Goal: Information Seeking & Learning: Find specific fact

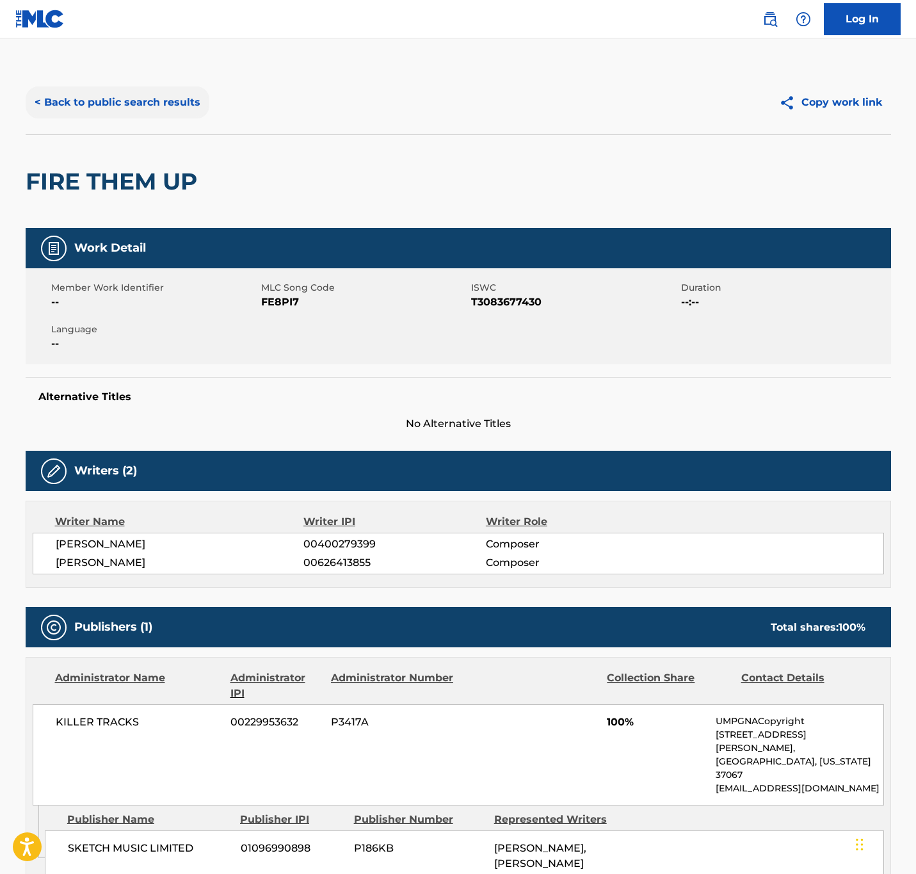
click at [161, 101] on button "< Back to public search results" at bounding box center [118, 102] width 184 height 32
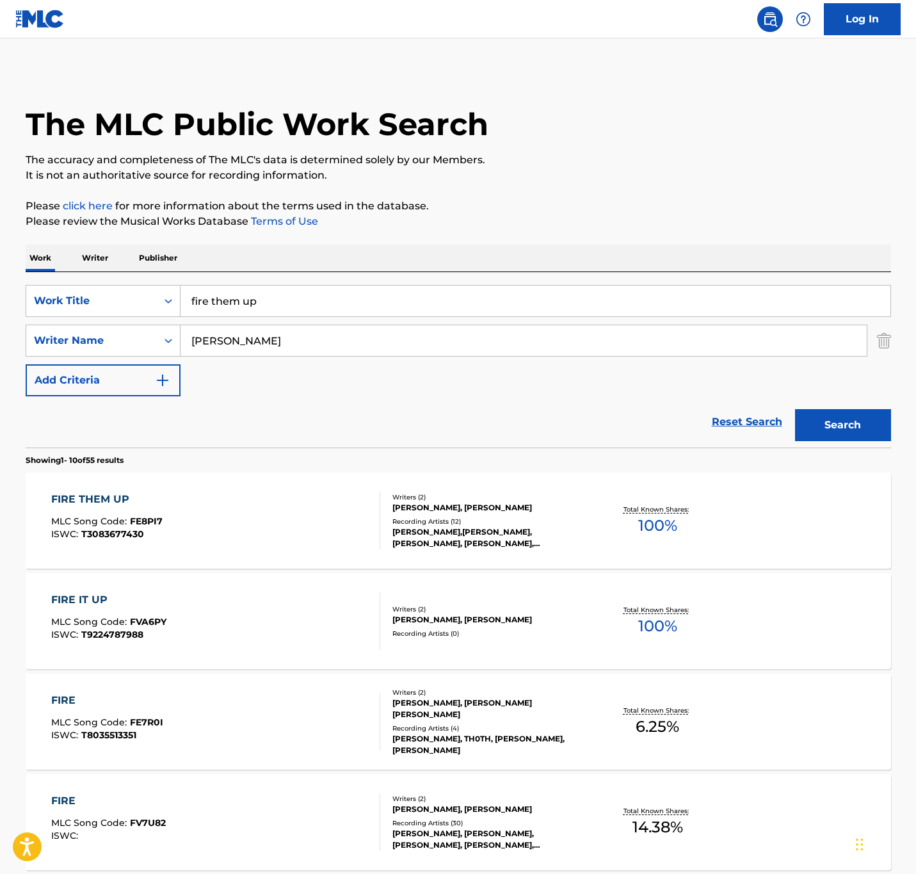
drag, startPoint x: 442, startPoint y: 308, endPoint x: -403, endPoint y: 100, distance: 871.1
click at [0, 100] on html "Accessibility Screen-Reader Guide, Feedback, and Issue Reporting | New window 0…" at bounding box center [458, 437] width 916 height 874
paste input "NEWS BLUES"
type input "NEWS BLUES"
drag, startPoint x: 264, startPoint y: 336, endPoint x: -61, endPoint y: 295, distance: 327.9
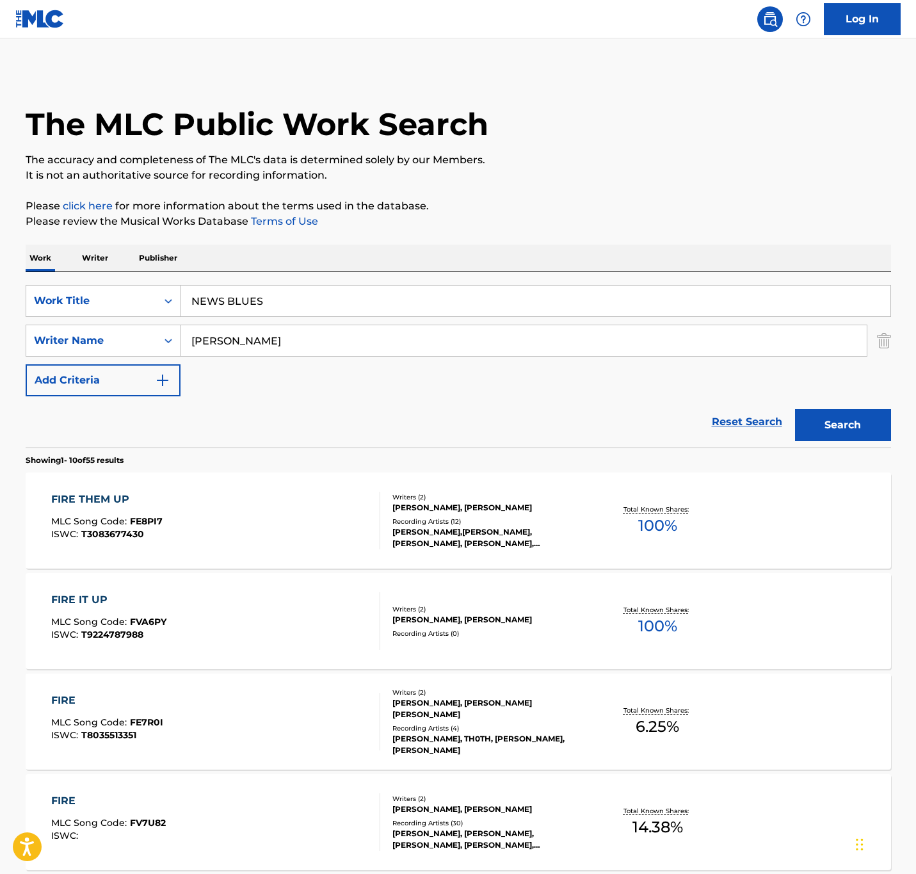
click at [0, 295] on html "Accessibility Screen-Reader Guide, Feedback, and Issue Reporting | New window 0…" at bounding box center [458, 437] width 916 height 874
click at [795, 409] on button "Search" at bounding box center [843, 425] width 96 height 32
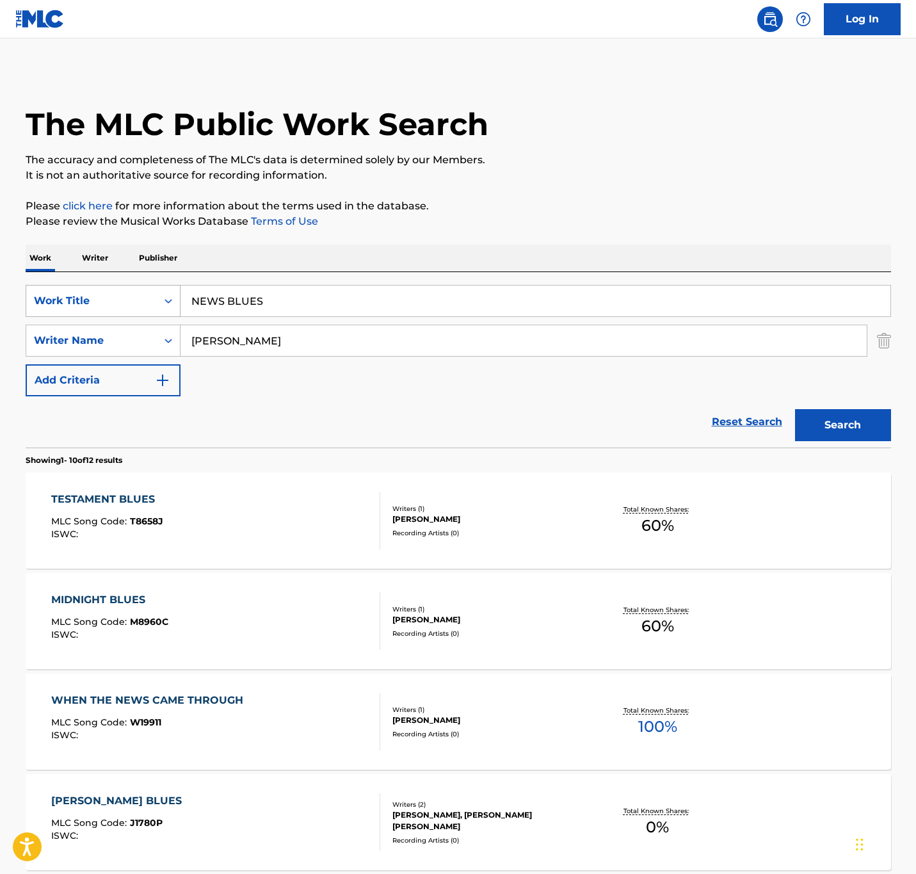
drag, startPoint x: 286, startPoint y: 335, endPoint x: 58, endPoint y: 290, distance: 233.0
click at [58, 290] on div "SearchWithCriteria203e9635-b402-4609-a7de-4b856f511d47 Work Title NEWS BLUES Se…" at bounding box center [459, 340] width 866 height 111
type input "FERRARI"
click at [795, 409] on button "Search" at bounding box center [843, 425] width 96 height 32
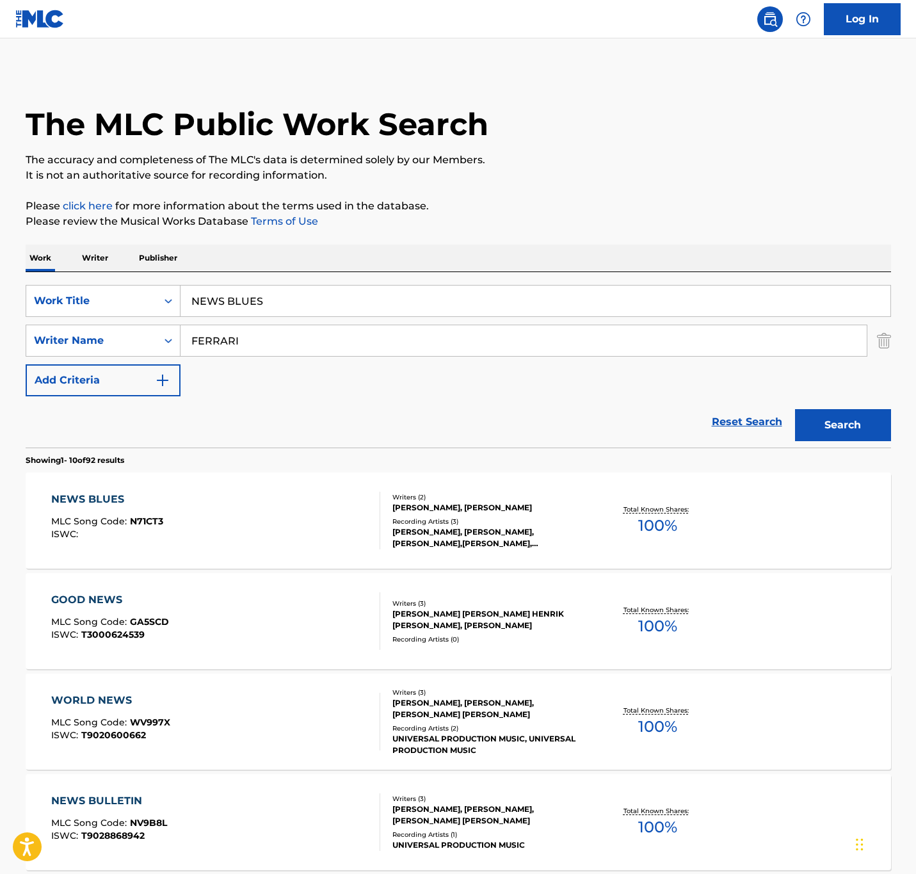
click at [304, 542] on div "NEWS BLUES MLC Song Code : N71CT3 ISWC :" at bounding box center [215, 521] width 329 height 58
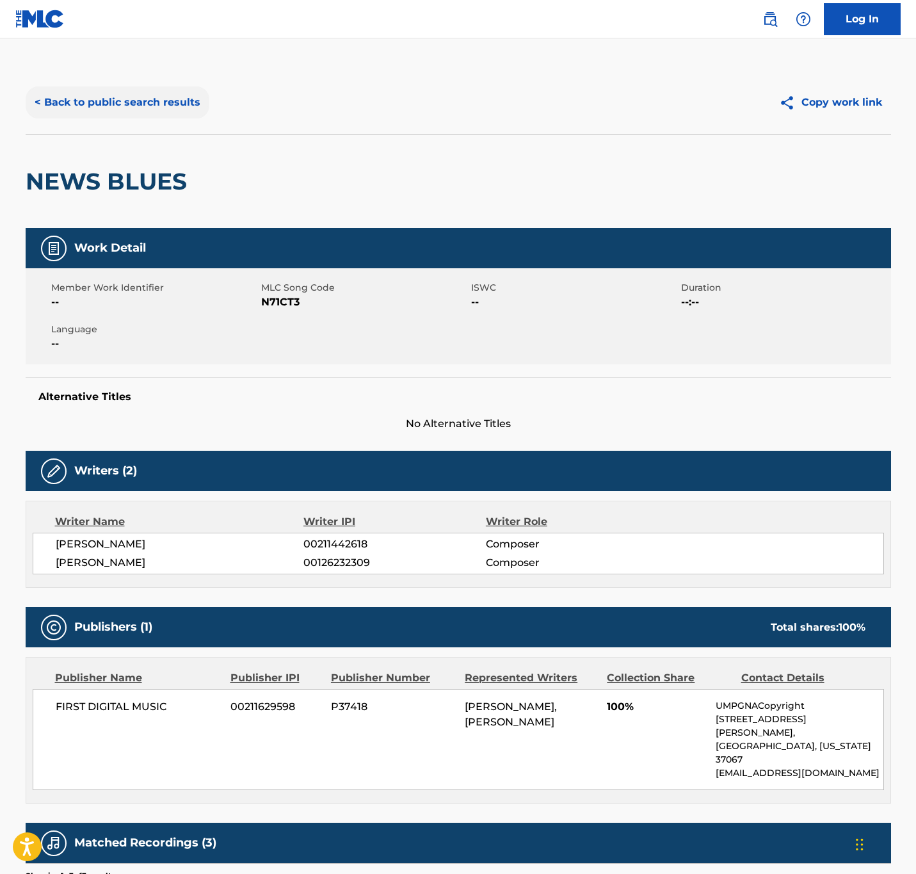
click at [156, 91] on button "< Back to public search results" at bounding box center [118, 102] width 184 height 32
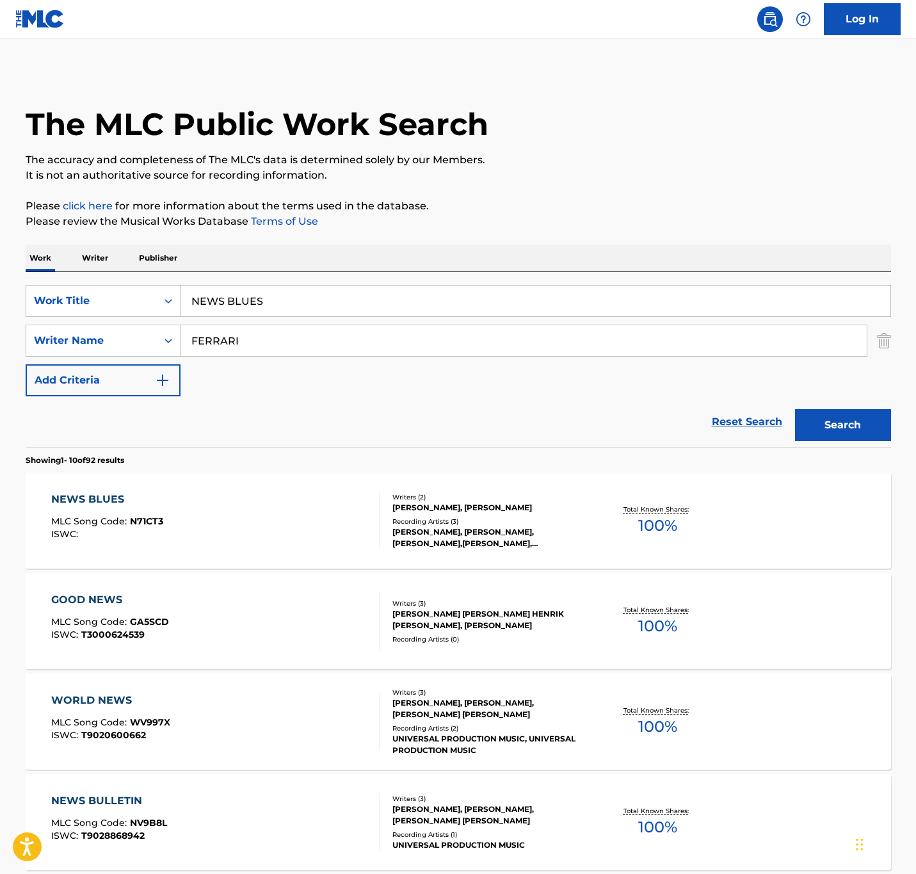
drag, startPoint x: 25, startPoint y: 272, endPoint x: -136, endPoint y: 279, distance: 160.9
click at [0, 279] on html "Accessibility Screen-Reader Guide, Feedback, and Issue Reporting | New window 0…" at bounding box center [458, 437] width 916 height 874
paste input "feeling sentimental"
type input "feeling sentimental"
drag, startPoint x: 288, startPoint y: 344, endPoint x: -268, endPoint y: 277, distance: 560.5
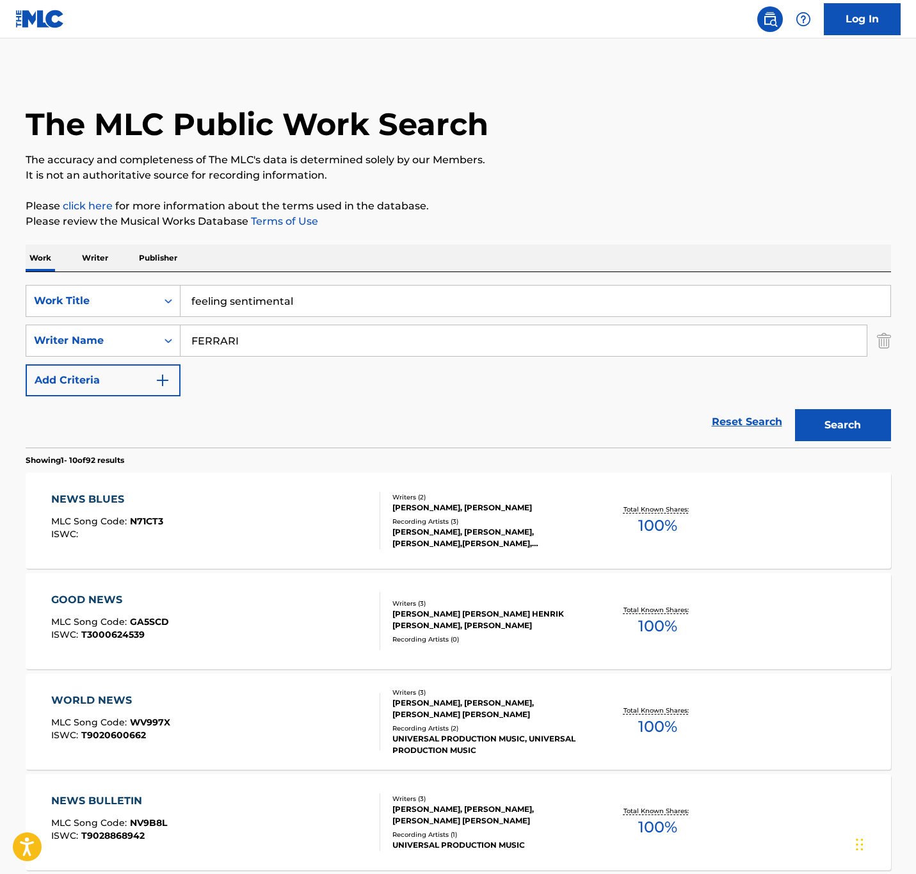
click at [0, 277] on html "Accessibility Screen-Reader Guide, Feedback, and Issue Reporting | New window 0…" at bounding box center [458, 437] width 916 height 874
click at [795, 409] on button "Search" at bounding box center [843, 425] width 96 height 32
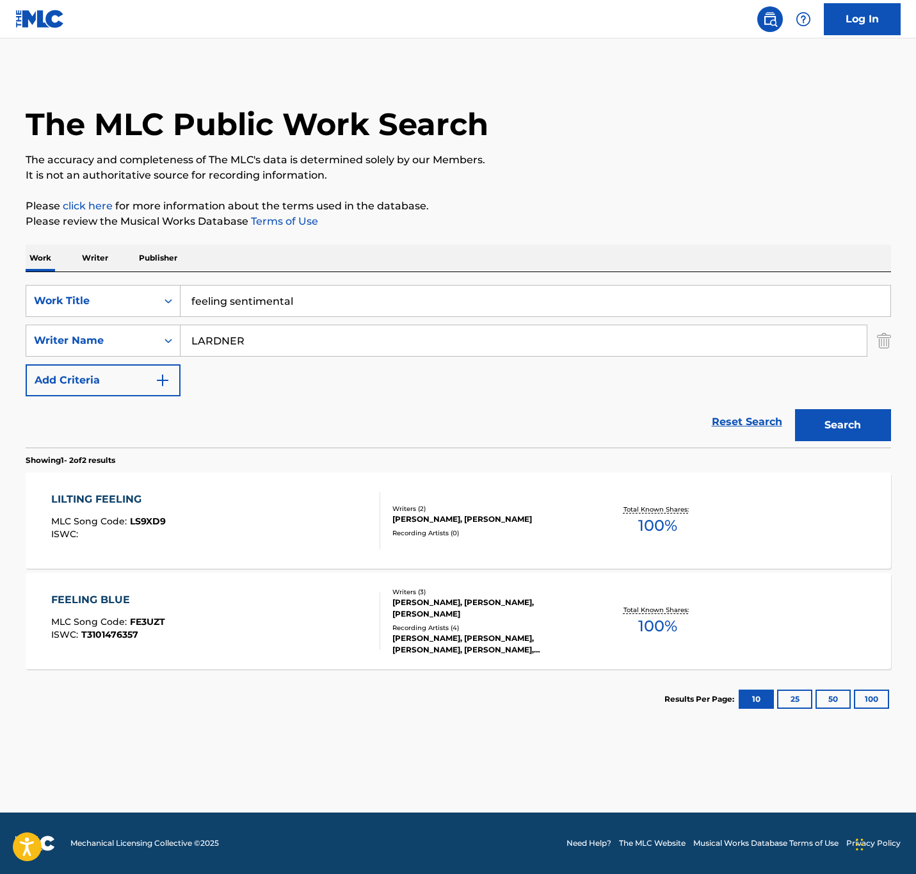
drag, startPoint x: 300, startPoint y: 339, endPoint x: -72, endPoint y: 344, distance: 372.7
click at [0, 344] on html "Accessibility Screen-Reader Guide, Feedback, and Issue Reporting | New window 0…" at bounding box center [458, 437] width 916 height 874
type input "[PERSON_NAME]"
click at [795, 409] on button "Search" at bounding box center [843, 425] width 96 height 32
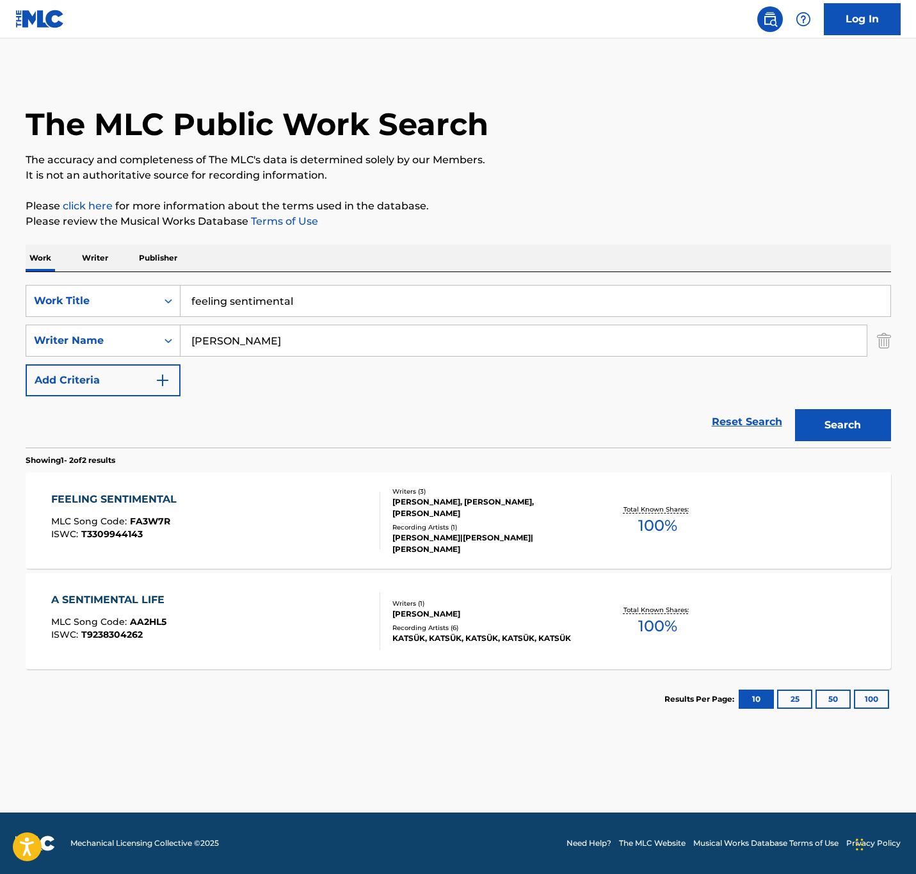
click at [246, 569] on section "FEELING SENTIMENTAL MLC Song Code : FA3W7R ISWC : T3309944143 Writers ( 3 ) [PE…" at bounding box center [459, 567] width 866 height 203
click at [229, 540] on div "FEELING SENTIMENTAL MLC Song Code : FA3W7R ISWC : T3309944143" at bounding box center [215, 521] width 329 height 58
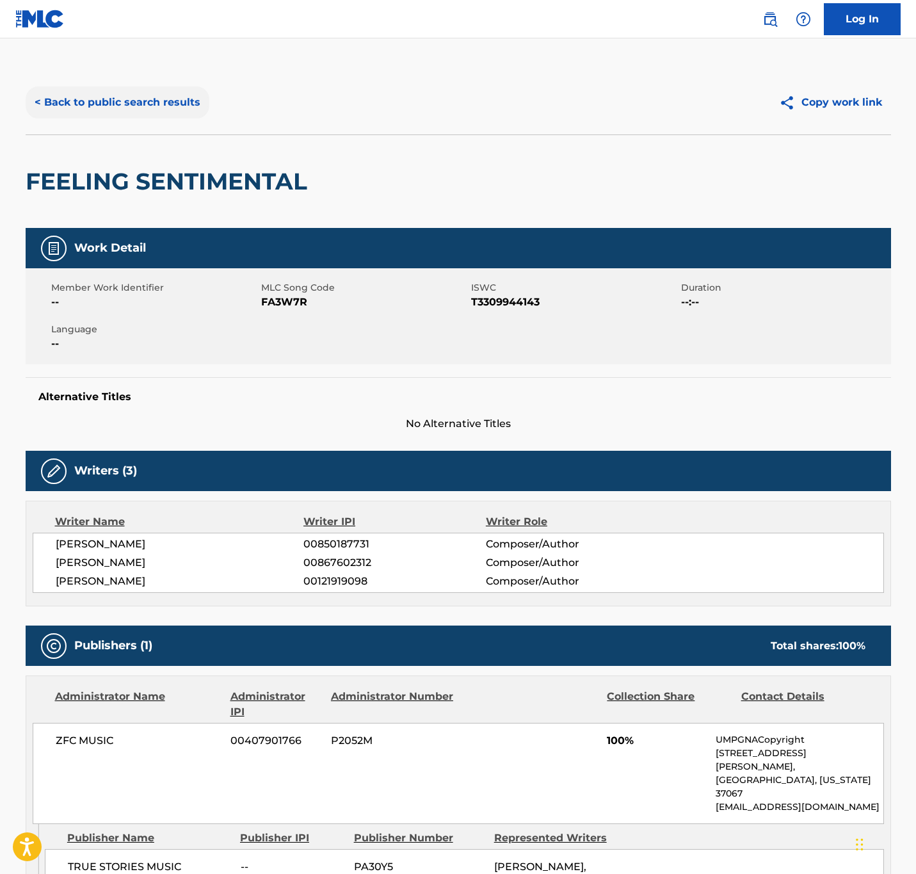
click at [197, 102] on button "< Back to public search results" at bounding box center [118, 102] width 184 height 32
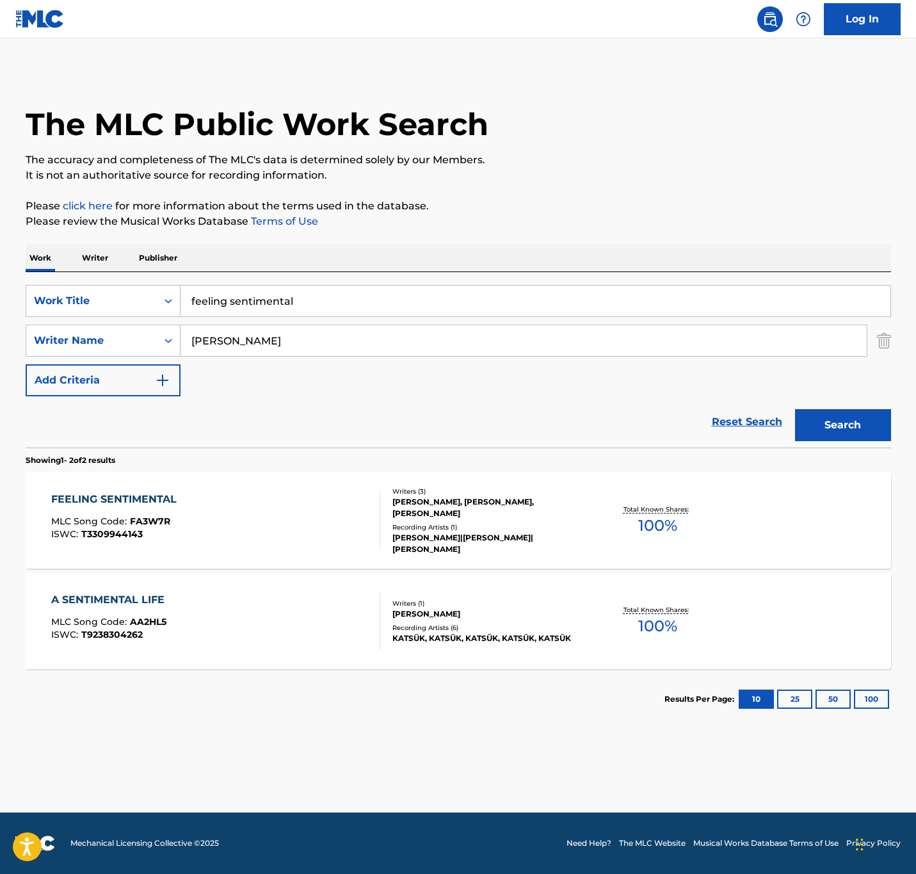
drag, startPoint x: 339, startPoint y: 300, endPoint x: -457, endPoint y: 311, distance: 796.0
click at [0, 311] on html "Accessibility Screen-Reader Guide, Feedback, and Issue Reporting | New window 0…" at bounding box center [458, 437] width 916 height 874
type input "V"
paste input "SIMPLE DAYS"
type input "SIMPLE DAYS"
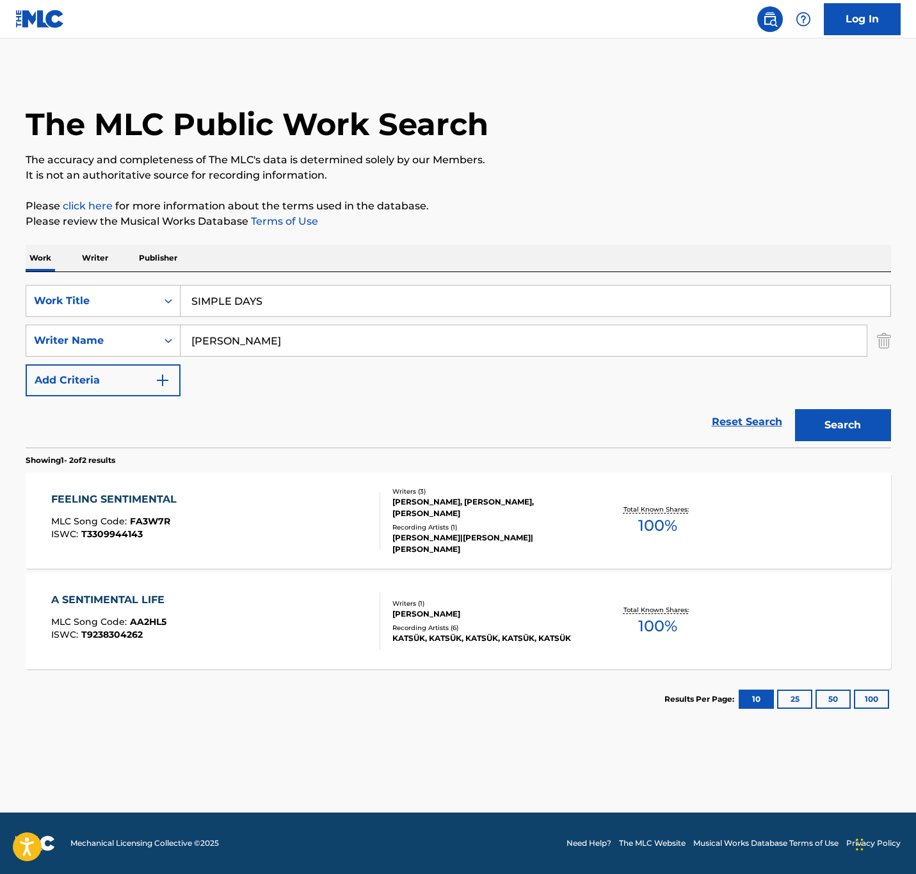
drag, startPoint x: 287, startPoint y: 338, endPoint x: -416, endPoint y: 286, distance: 705.0
click at [0, 286] on html "Accessibility Screen-Reader Guide, Feedback, and Issue Reporting | New window 0…" at bounding box center [458, 437] width 916 height 874
type input "BLAMPAIN"
click at [795, 409] on button "Search" at bounding box center [843, 425] width 96 height 32
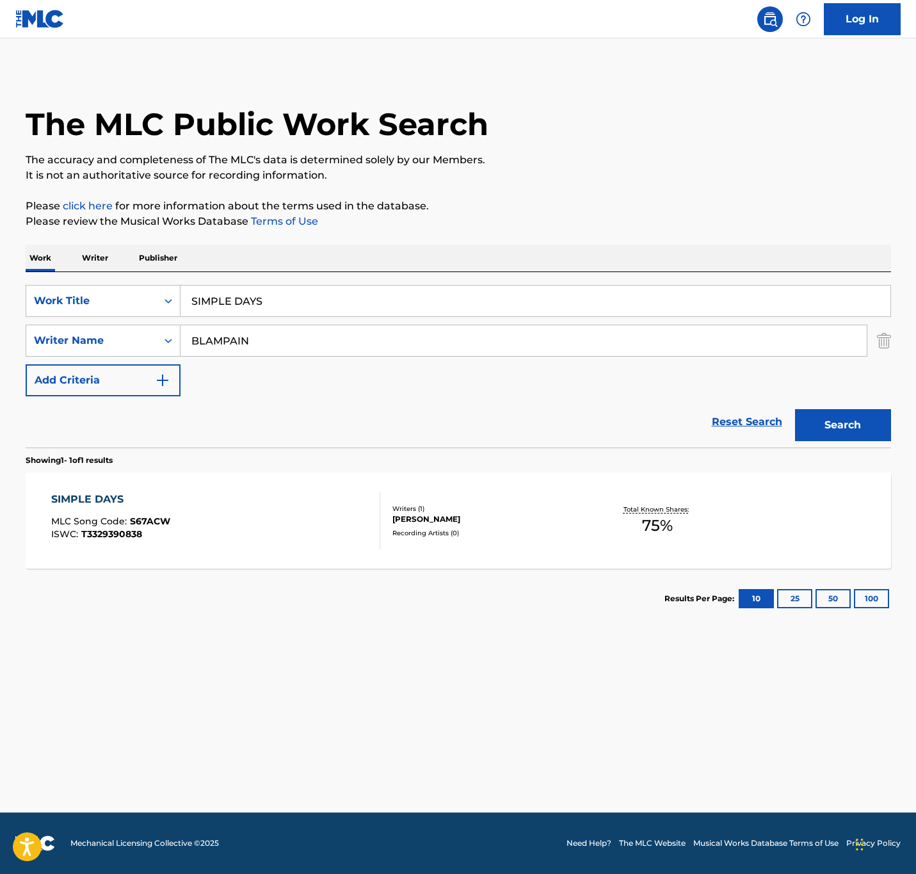
click at [369, 546] on div at bounding box center [374, 521] width 10 height 58
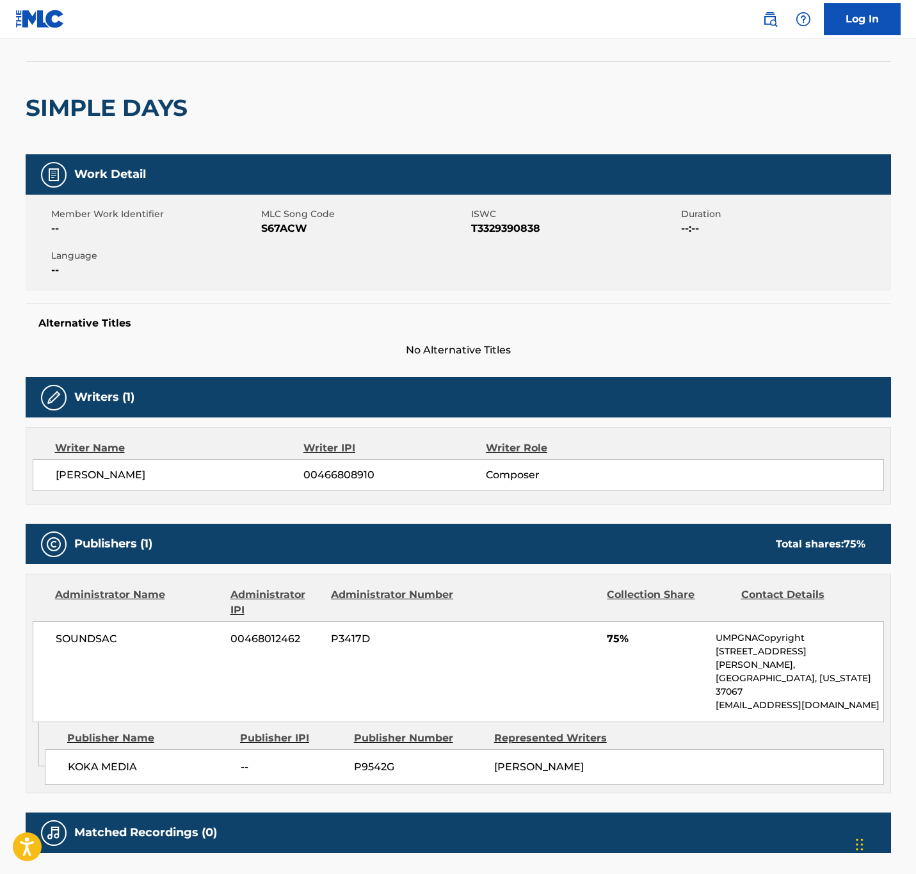
scroll to position [75, 0]
